Goal: Transaction & Acquisition: Purchase product/service

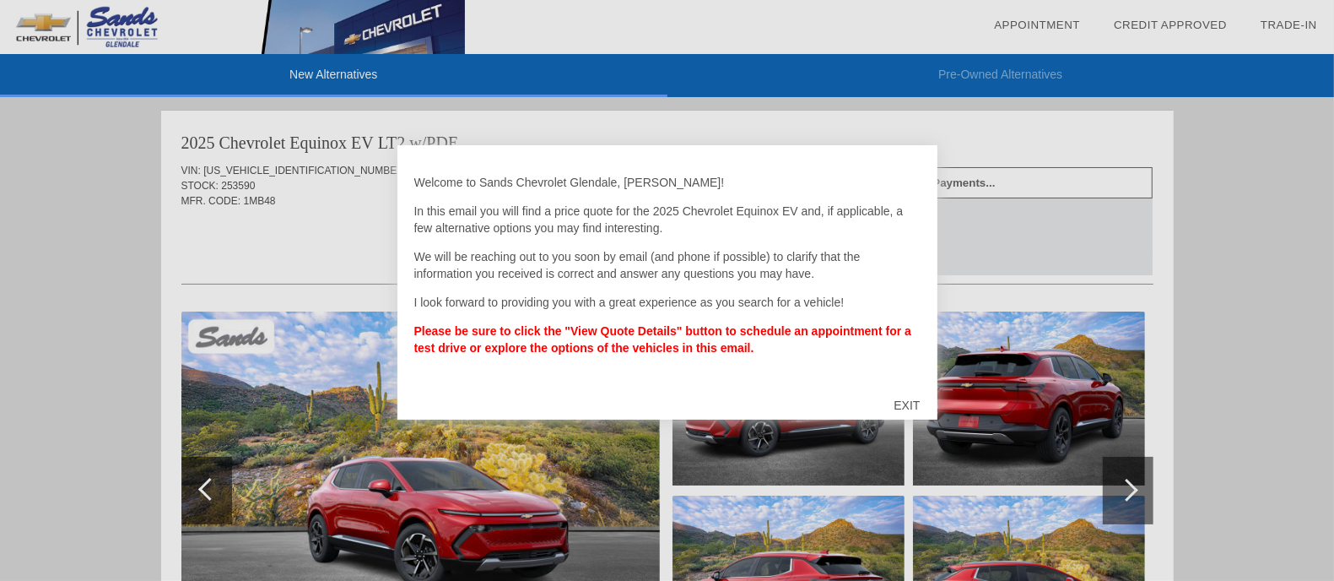
click at [908, 407] on div "EXIT" at bounding box center [907, 405] width 60 height 51
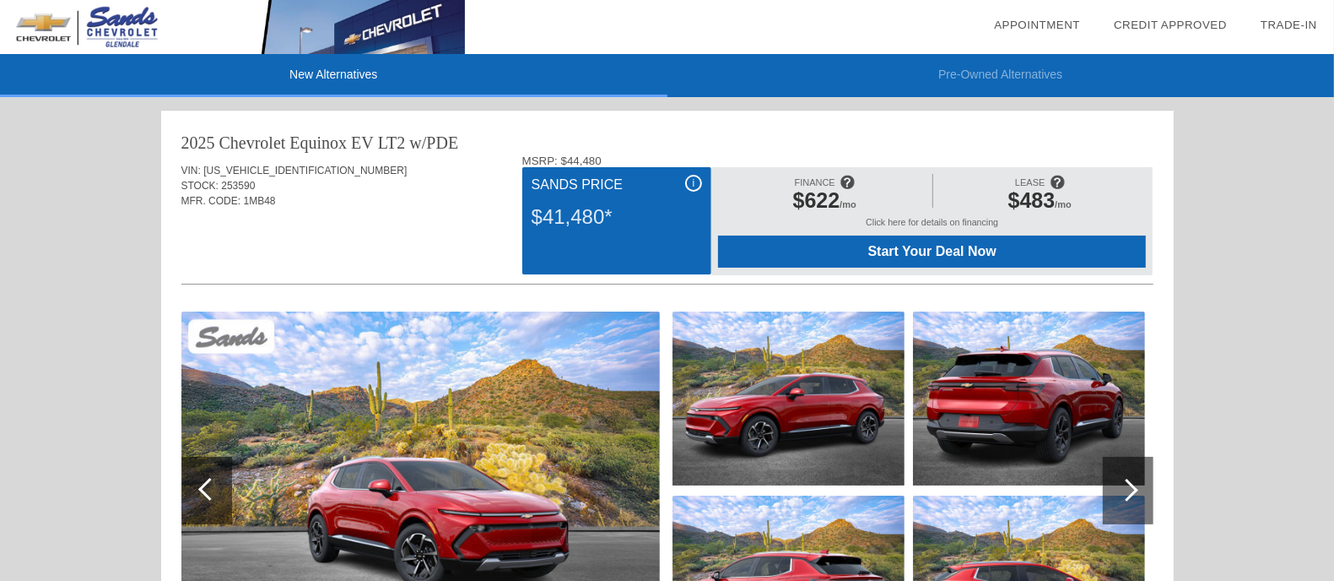
click at [905, 254] on span "Start Your Deal Now" at bounding box center [932, 251] width 386 height 15
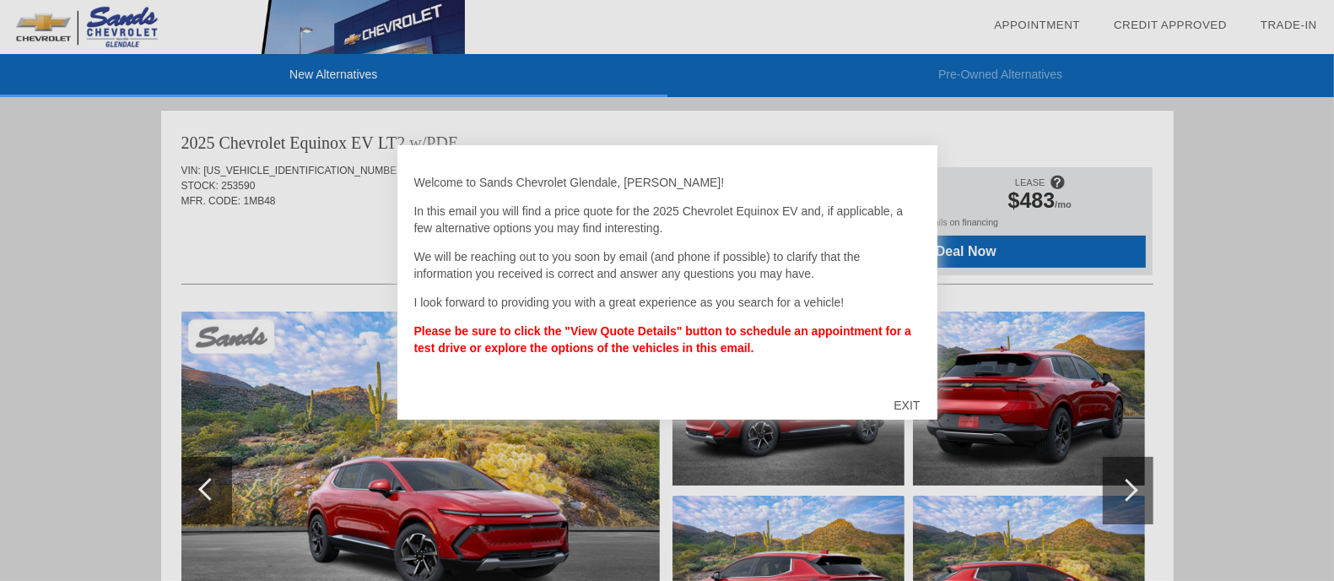
click at [915, 394] on div "EXIT" at bounding box center [907, 405] width 60 height 51
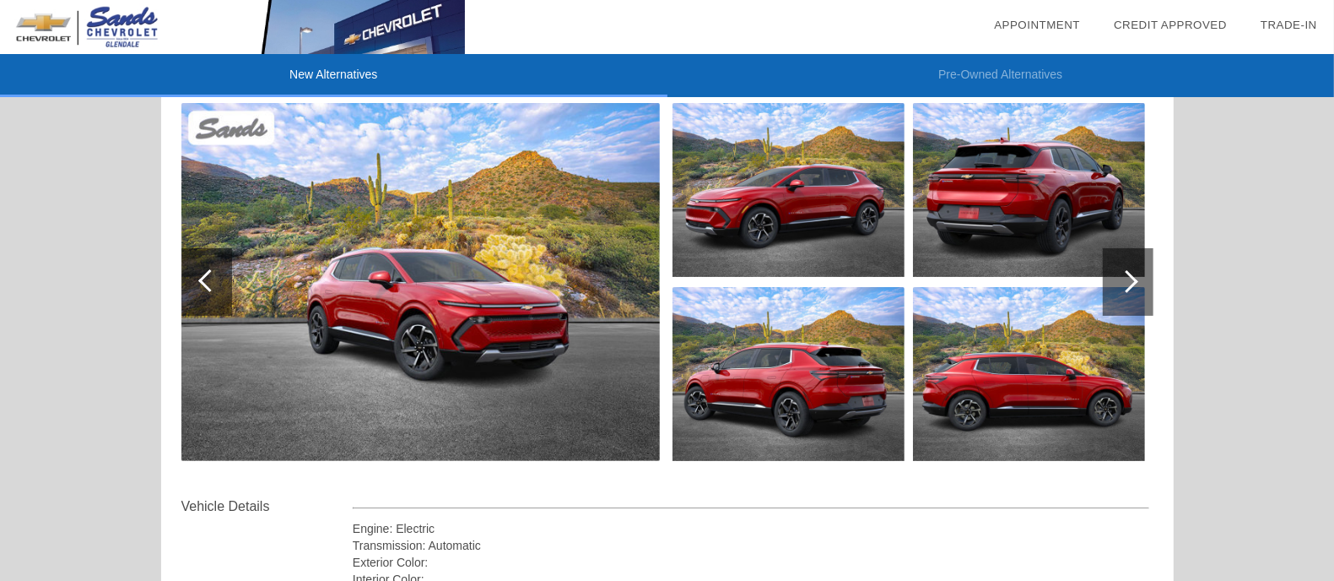
scroll to position [210, 0]
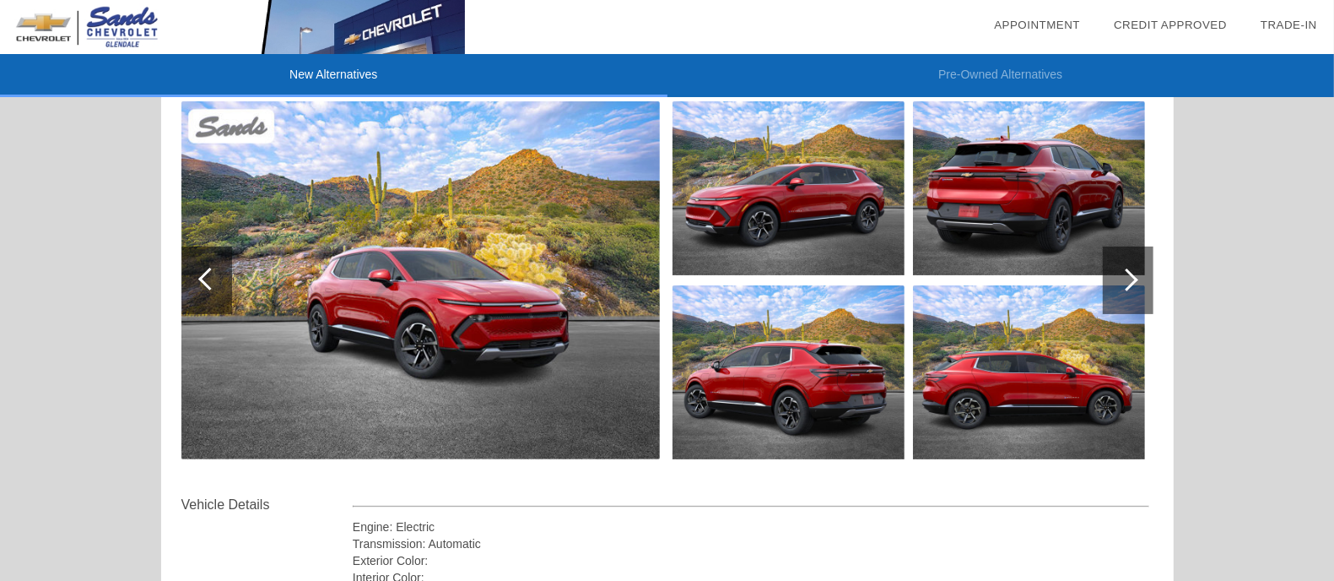
click at [1130, 278] on div at bounding box center [1126, 279] width 23 height 23
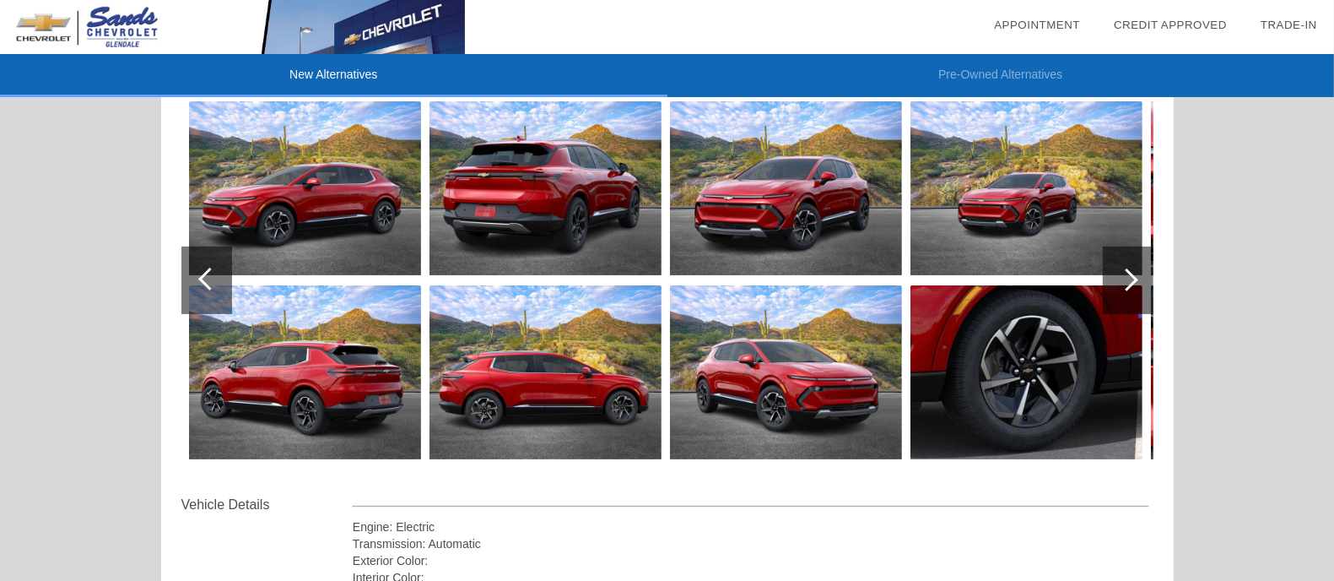
click at [1130, 277] on div at bounding box center [1126, 279] width 23 height 23
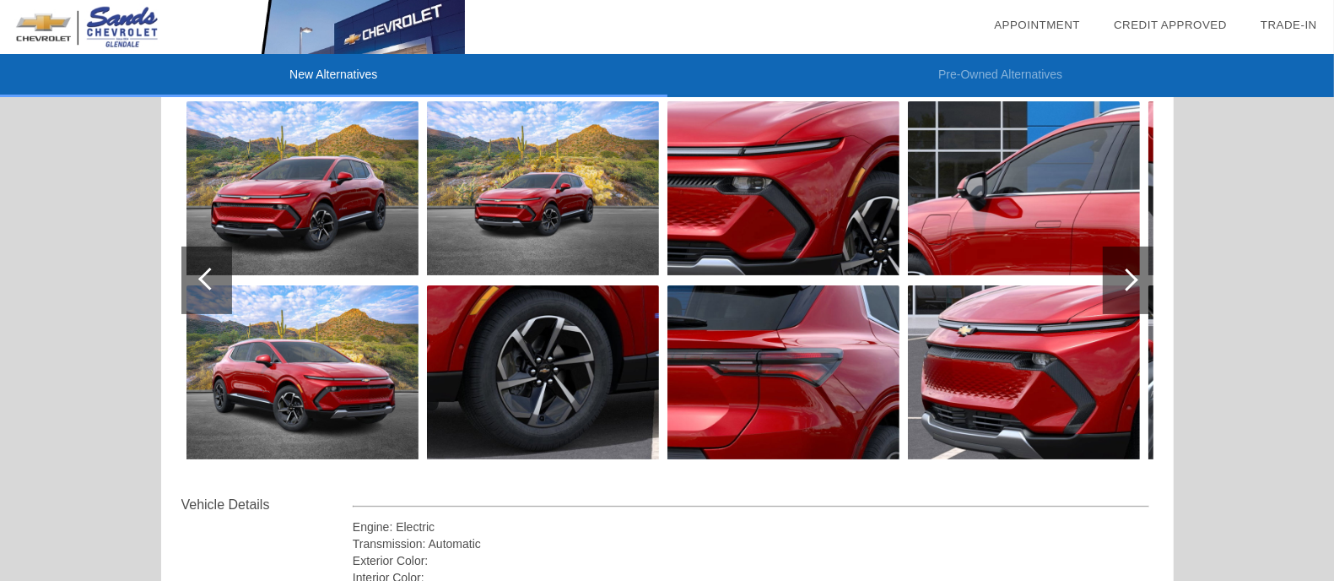
click at [1136, 277] on div at bounding box center [1126, 279] width 23 height 23
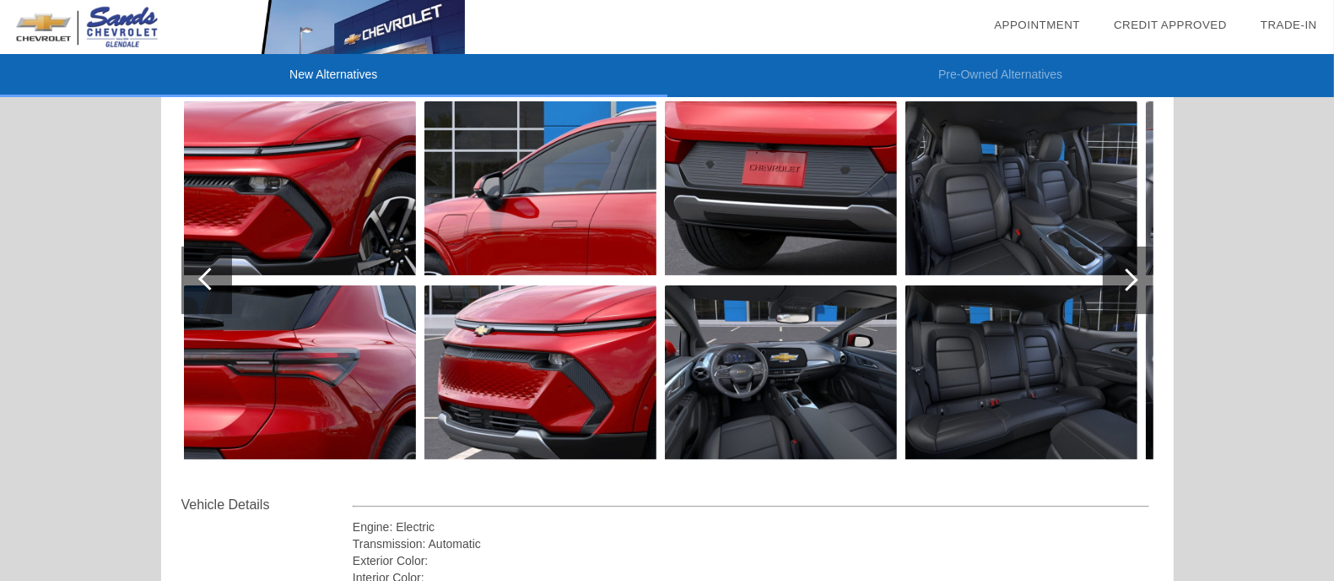
click at [1134, 277] on div at bounding box center [1126, 279] width 23 height 23
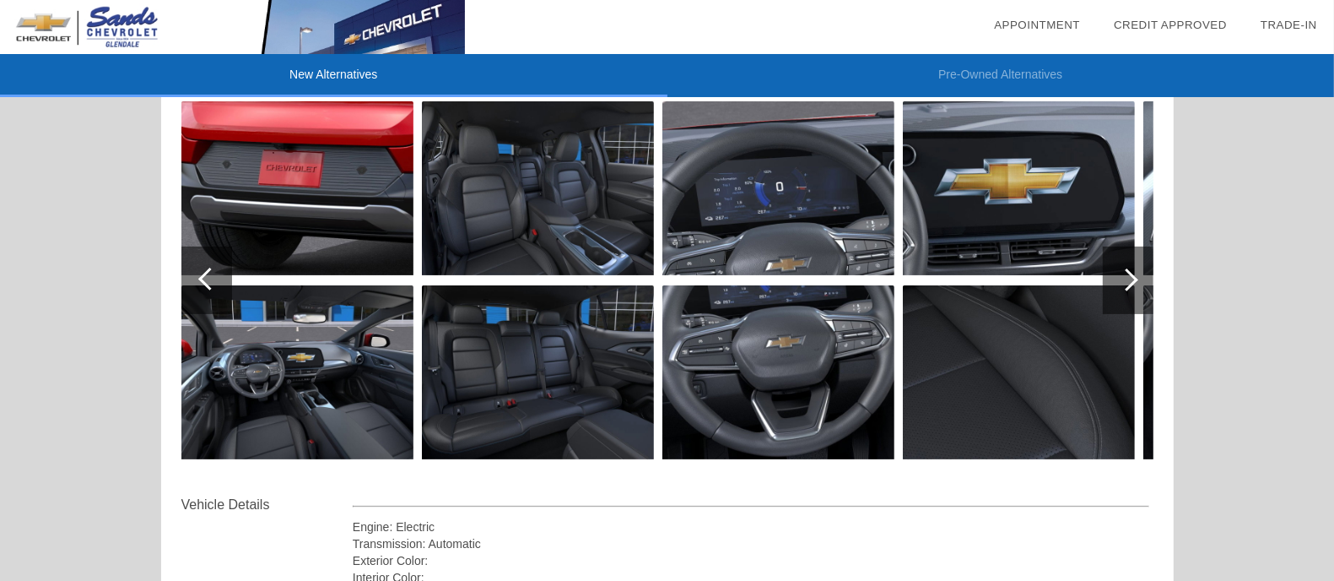
click at [210, 274] on div at bounding box center [209, 278] width 23 height 23
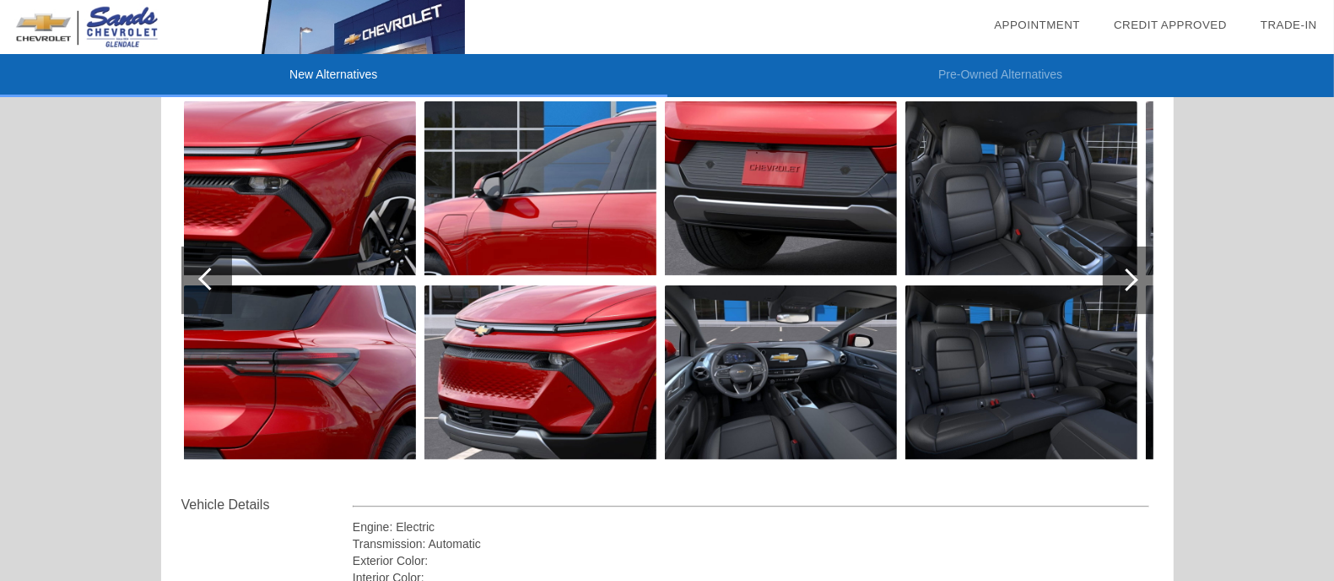
click at [209, 273] on div at bounding box center [209, 278] width 23 height 23
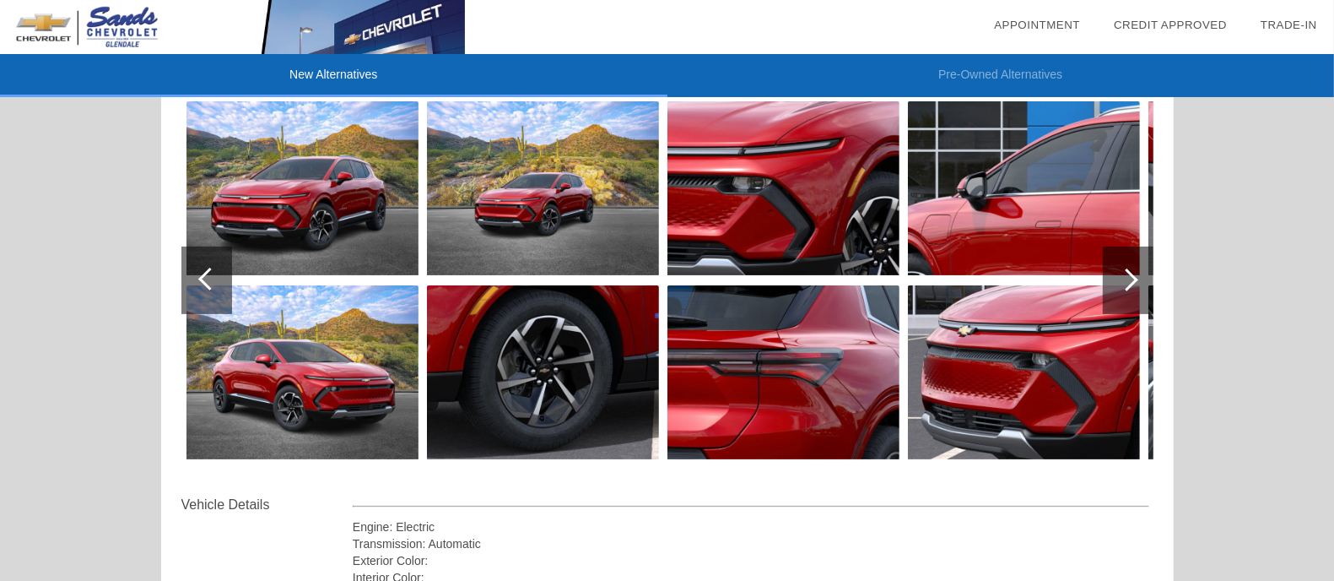
click at [209, 273] on div at bounding box center [209, 278] width 23 height 23
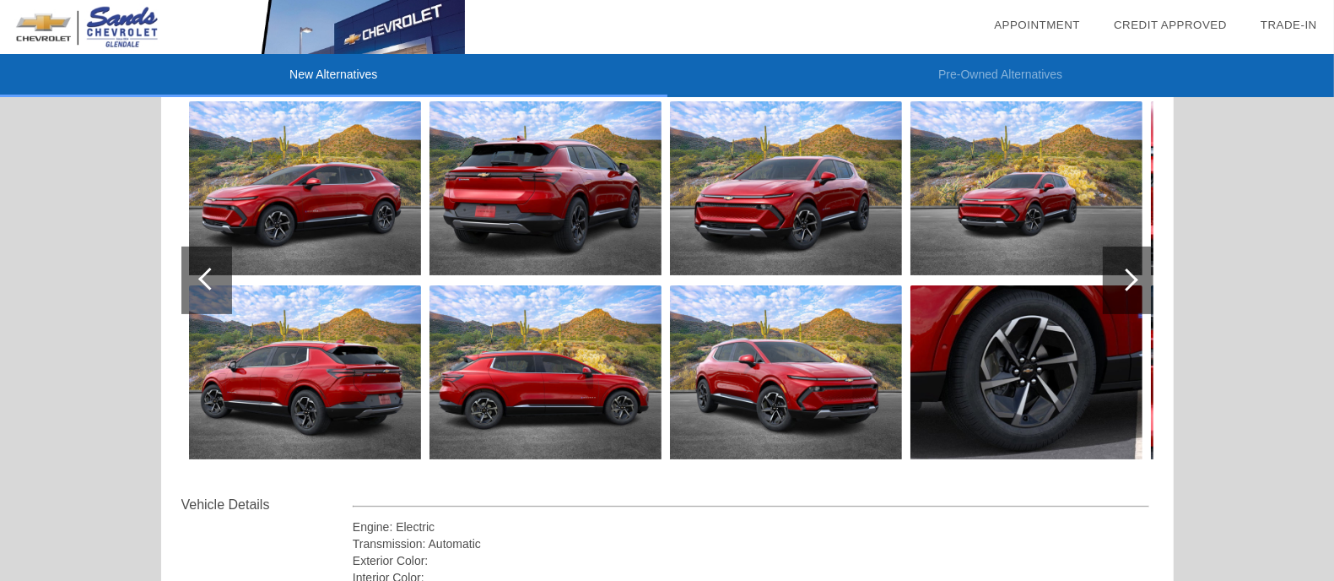
click at [209, 273] on div at bounding box center [209, 278] width 23 height 23
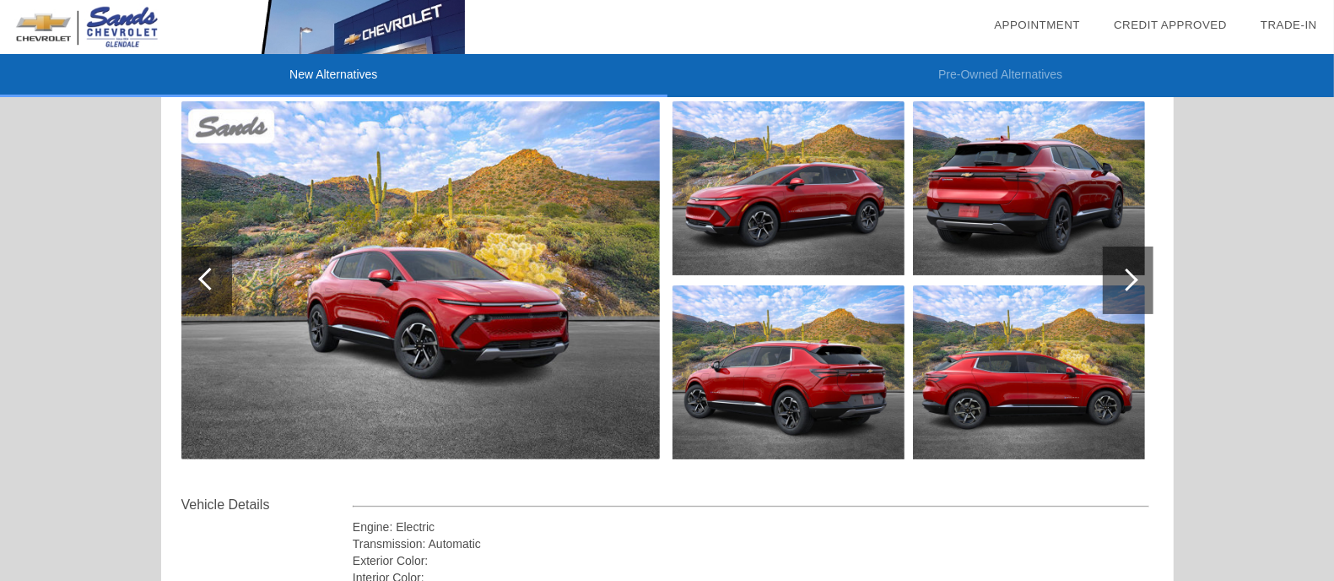
click at [209, 273] on div at bounding box center [209, 278] width 23 height 23
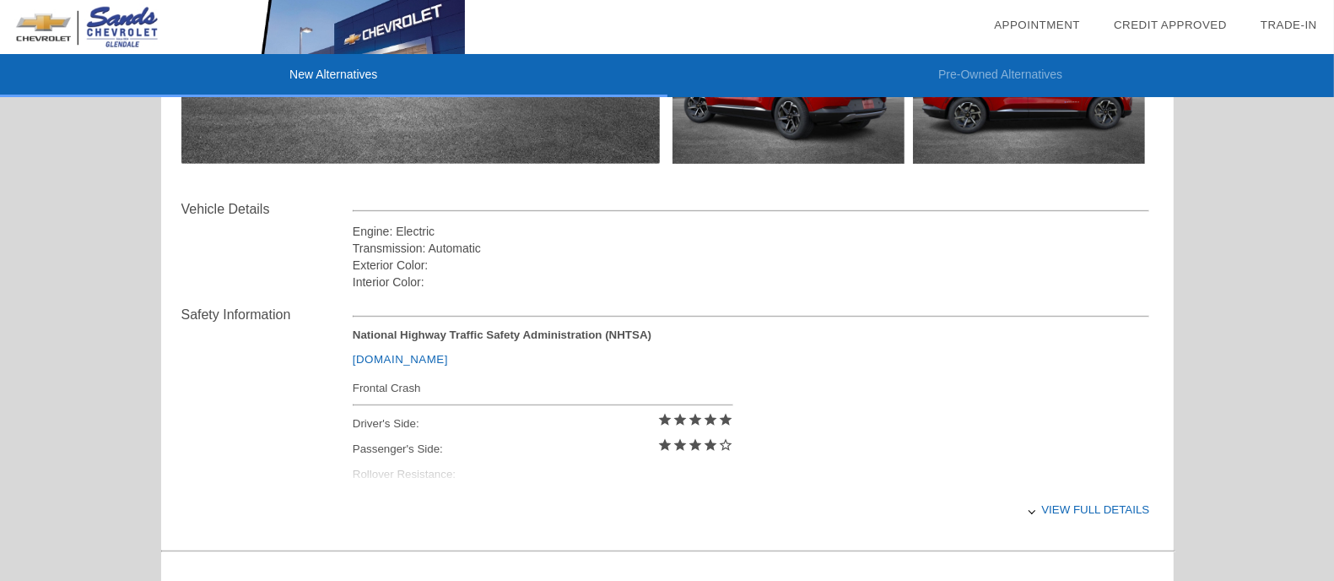
scroll to position [527, 0]
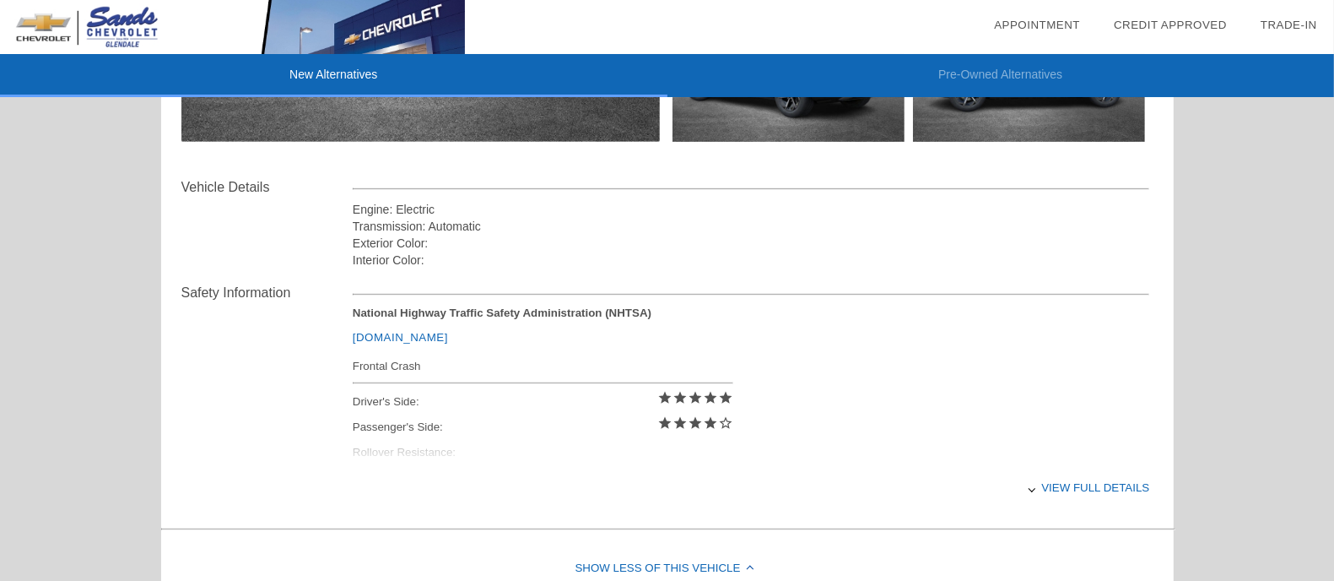
click at [1065, 485] on div "View full details" at bounding box center [751, 487] width 797 height 41
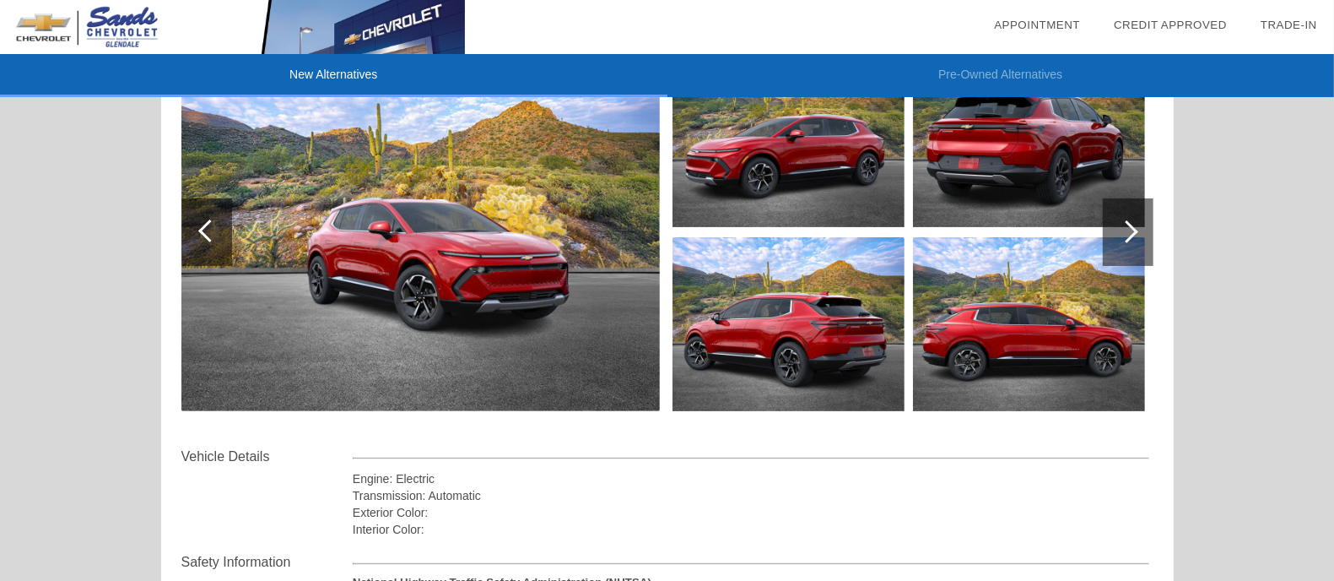
scroll to position [0, 0]
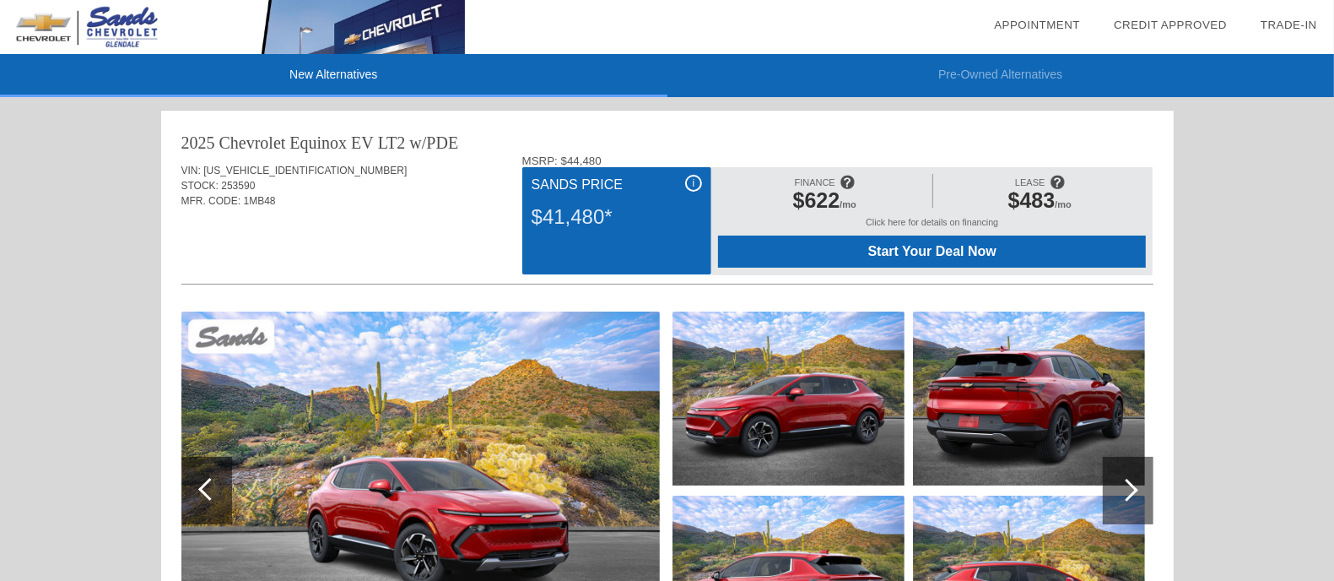
click at [1044, 26] on link "Appointment" at bounding box center [1037, 25] width 86 height 13
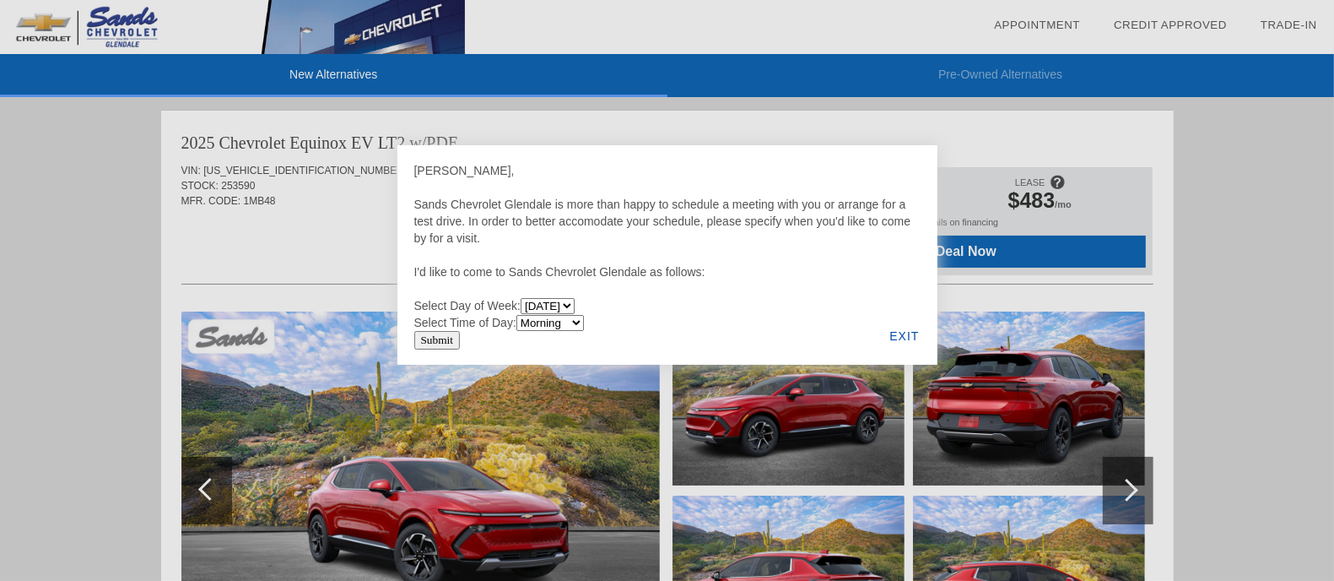
click at [903, 338] on div "EXIT" at bounding box center [904, 335] width 65 height 57
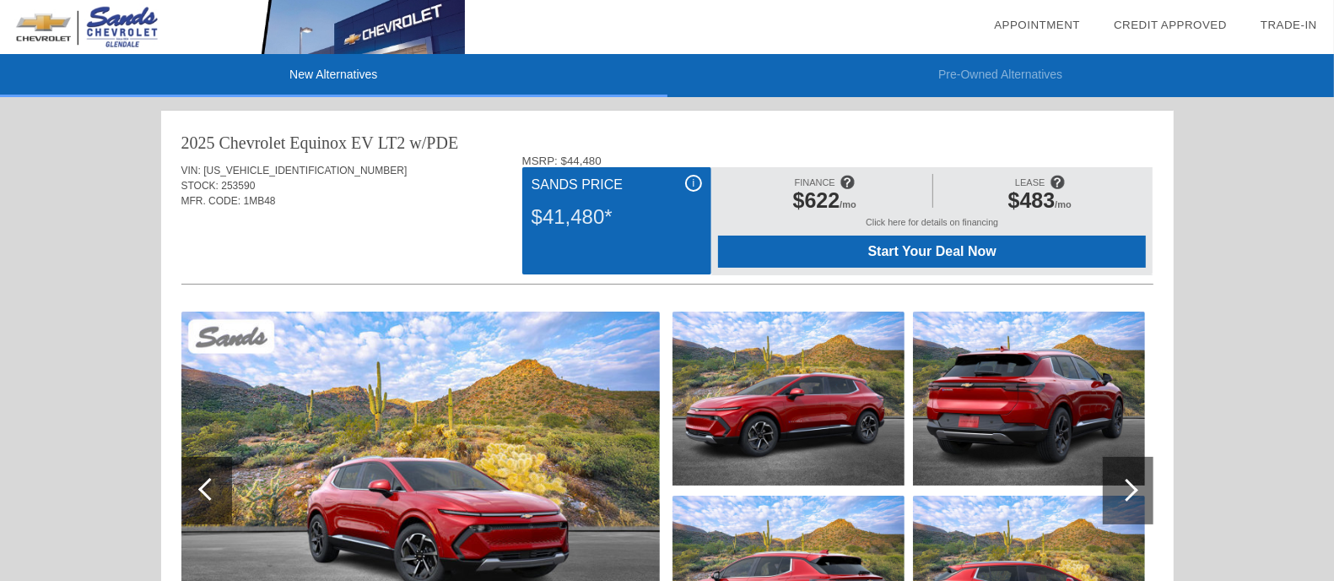
click at [1187, 21] on link "Credit Approved" at bounding box center [1170, 25] width 113 height 13
click at [1293, 24] on link "Trade-In" at bounding box center [1289, 25] width 57 height 13
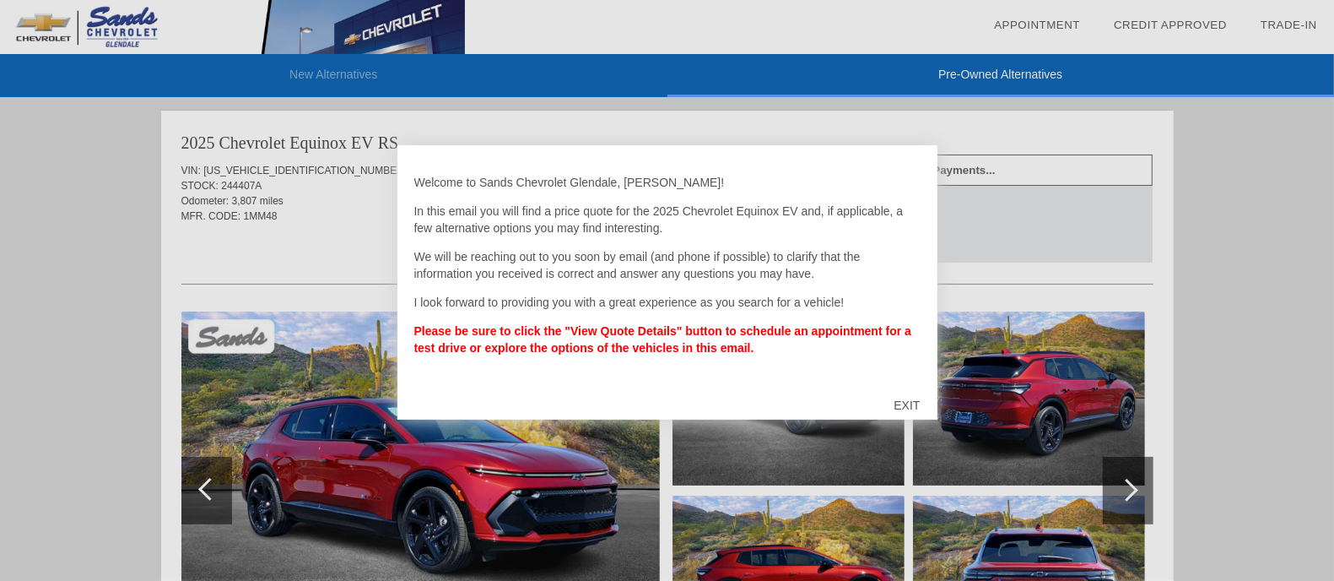
click at [900, 401] on div "EXIT" at bounding box center [907, 405] width 60 height 51
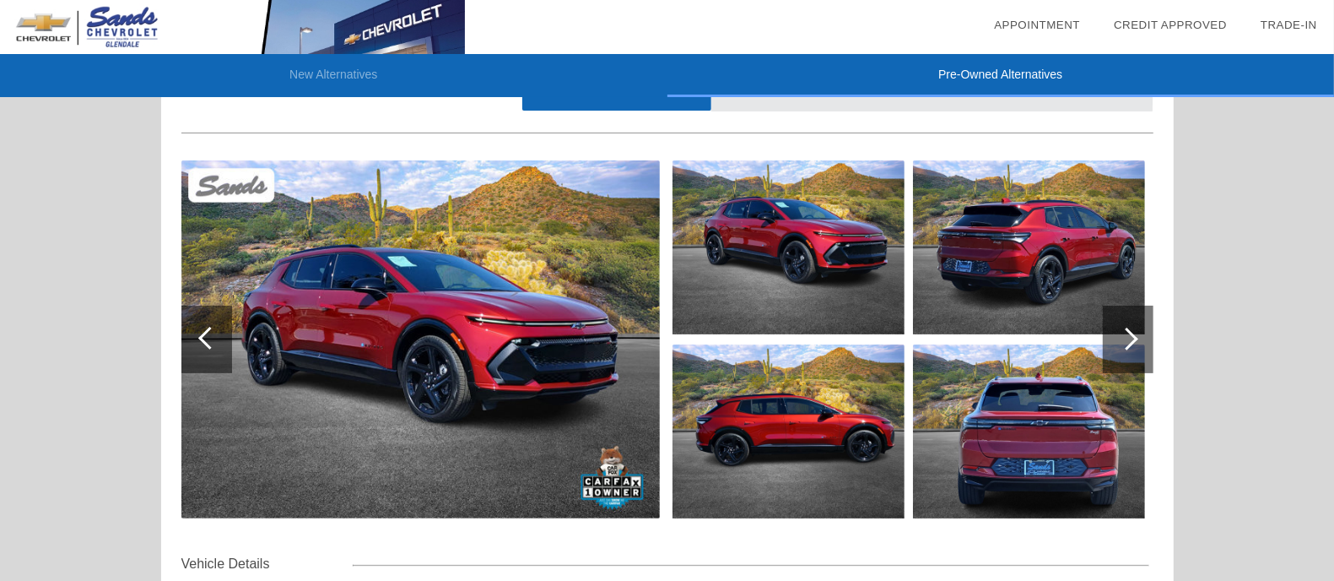
scroll to position [210, 0]
